Goal: Information Seeking & Learning: Understand process/instructions

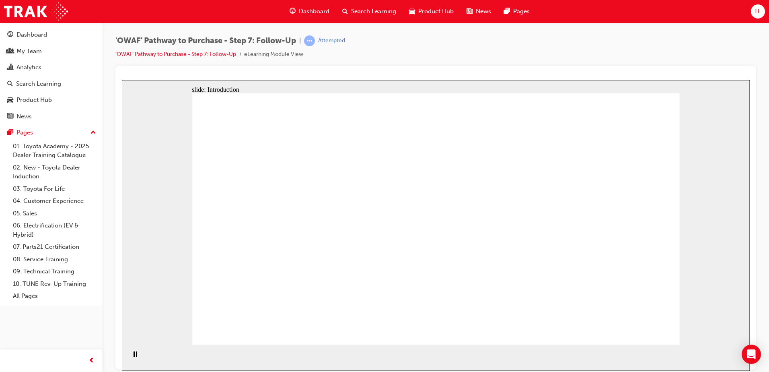
drag, startPoint x: 620, startPoint y: 320, endPoint x: 655, endPoint y: 322, distance: 35.4
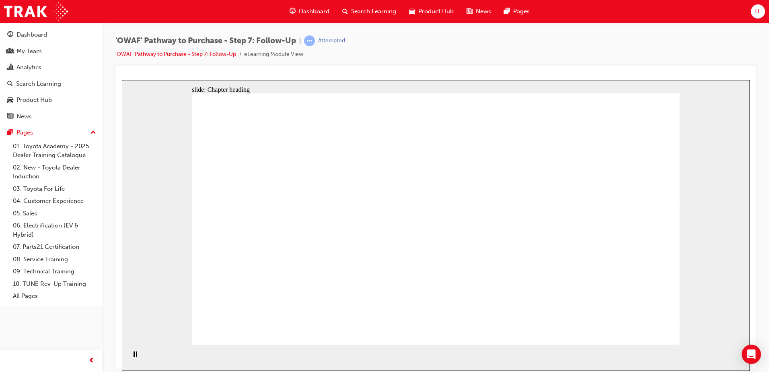
drag, startPoint x: 633, startPoint y: 316, endPoint x: 633, endPoint y: 320, distance: 4.0
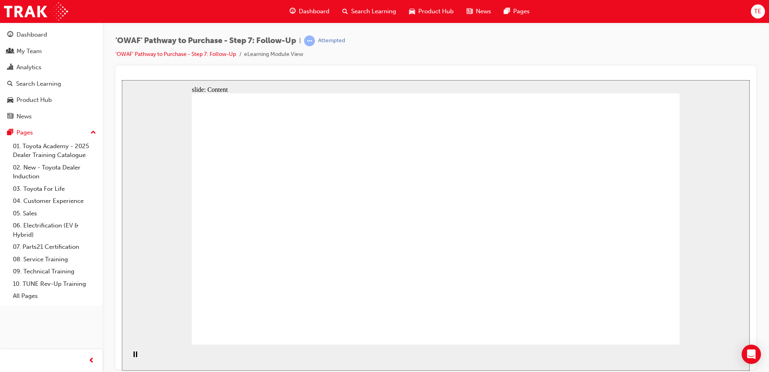
drag, startPoint x: 409, startPoint y: 209, endPoint x: 396, endPoint y: 183, distance: 28.6
drag, startPoint x: 418, startPoint y: 201, endPoint x: 670, endPoint y: 260, distance: 258.2
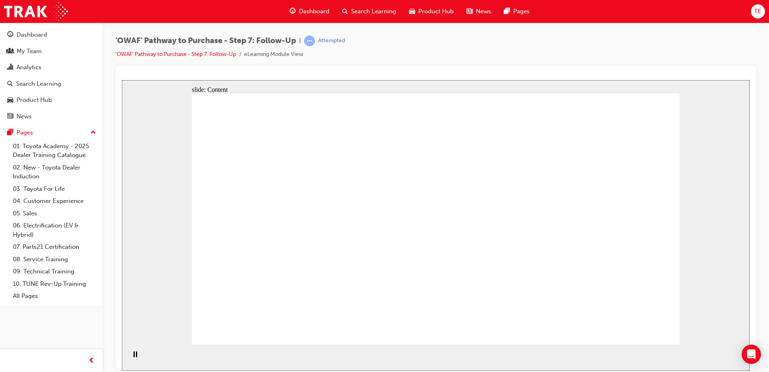
drag, startPoint x: 667, startPoint y: 254, endPoint x: 184, endPoint y: 134, distance: 497.5
click at [184, 134] on div "slide: Content Rectangle 1 Rectangle Rectangle 1 The importance of Follow-Up Tr…" at bounding box center [436, 225] width 628 height 290
drag, startPoint x: 633, startPoint y: 323, endPoint x: 637, endPoint y: 329, distance: 6.6
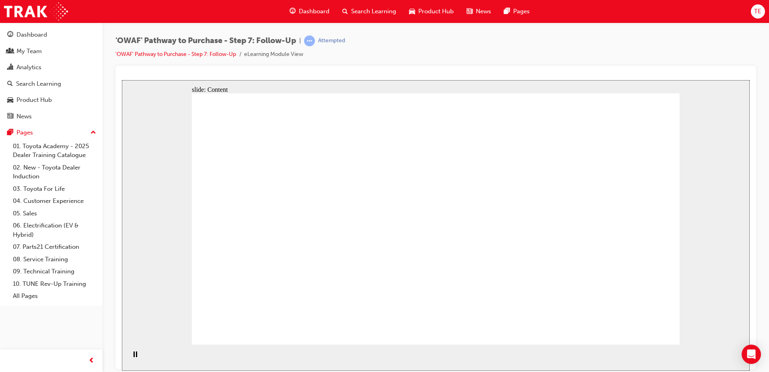
drag, startPoint x: 602, startPoint y: 265, endPoint x: 610, endPoint y: 260, distance: 9.4
